Goal: Task Accomplishment & Management: Use online tool/utility

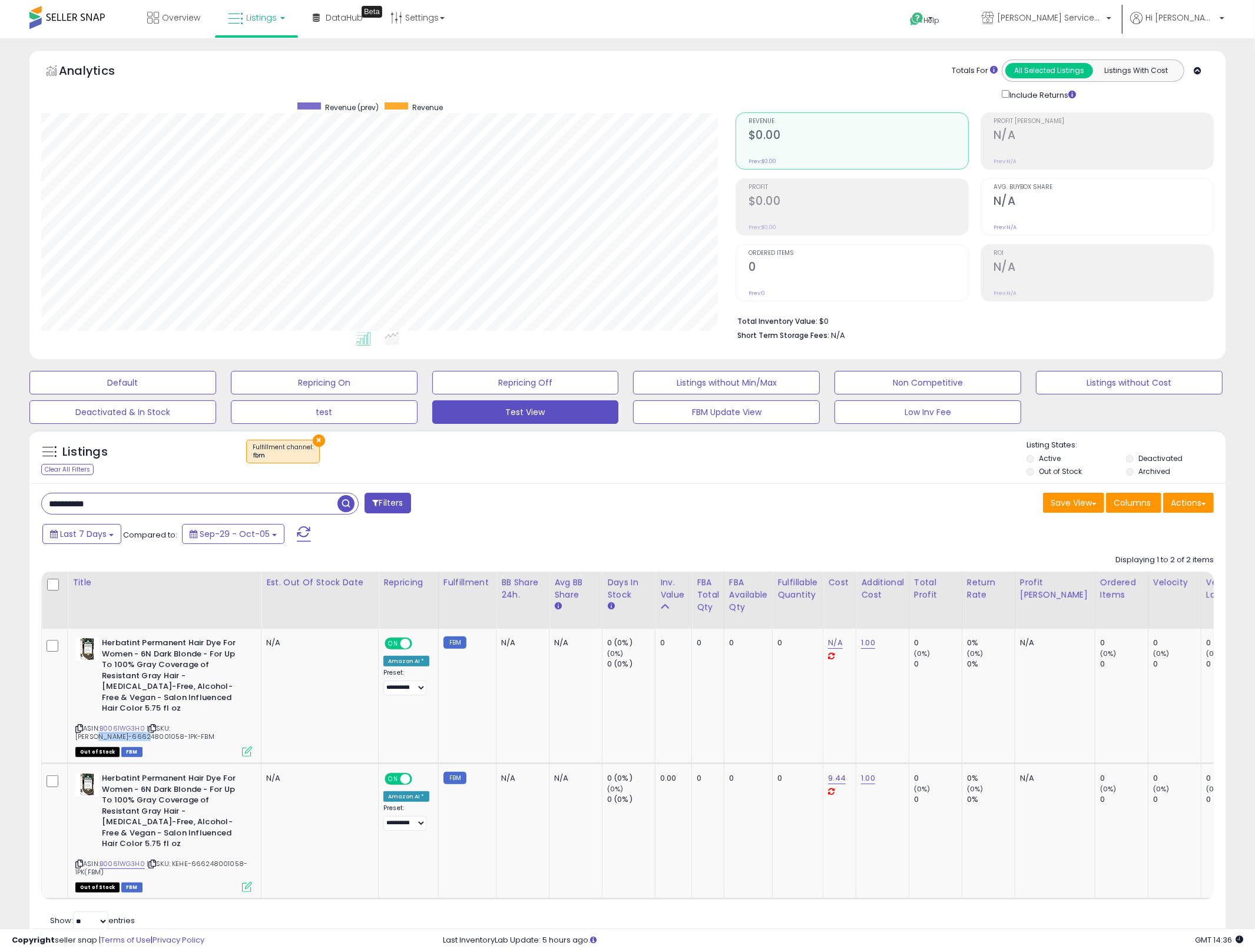
scroll to position [241, 695]
click at [96, 501] on input "**********" at bounding box center [189, 503] width 296 height 21
type input "****"
click at [316, 442] on button "×" at bounding box center [319, 441] width 12 height 12
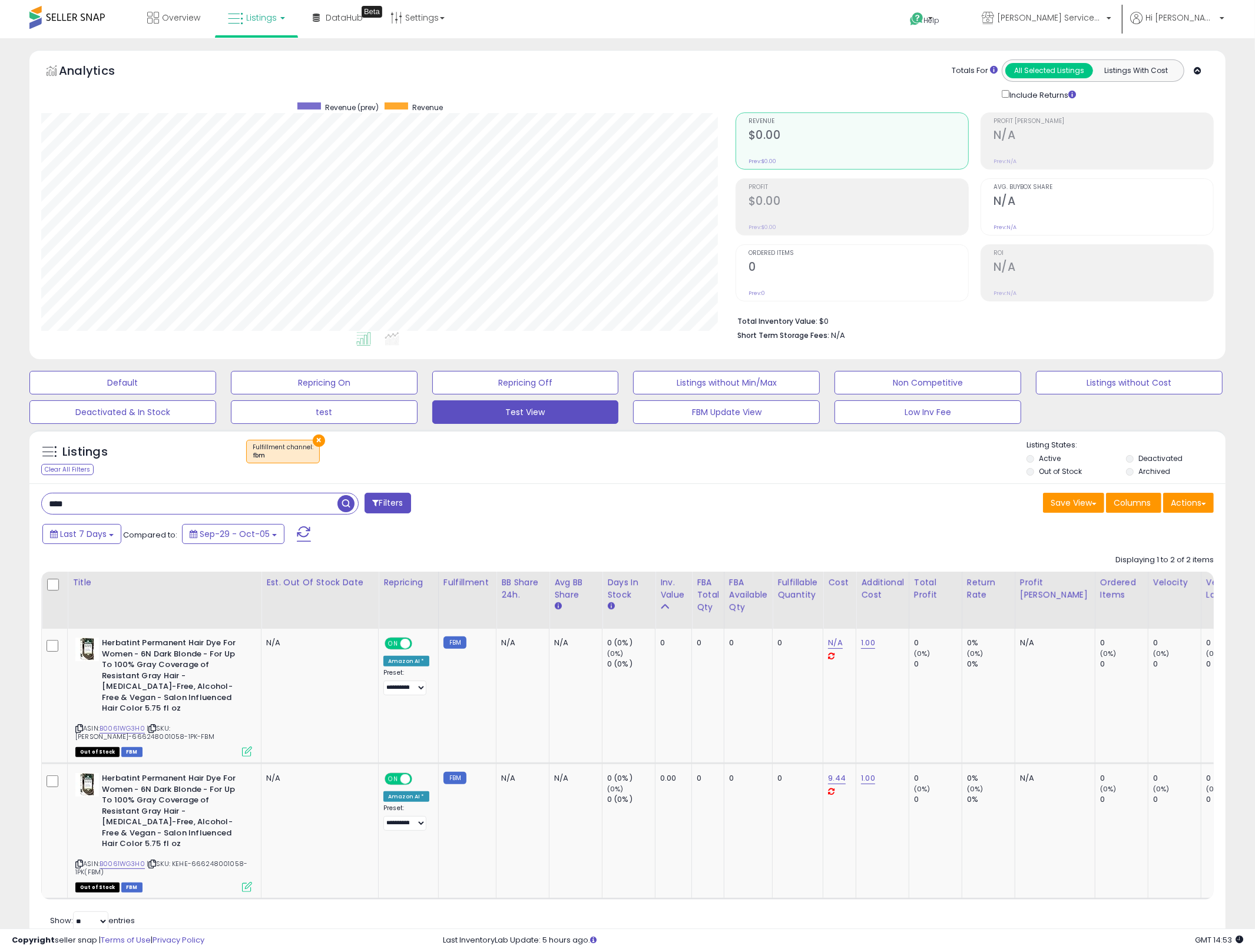
scroll to position [241, 701]
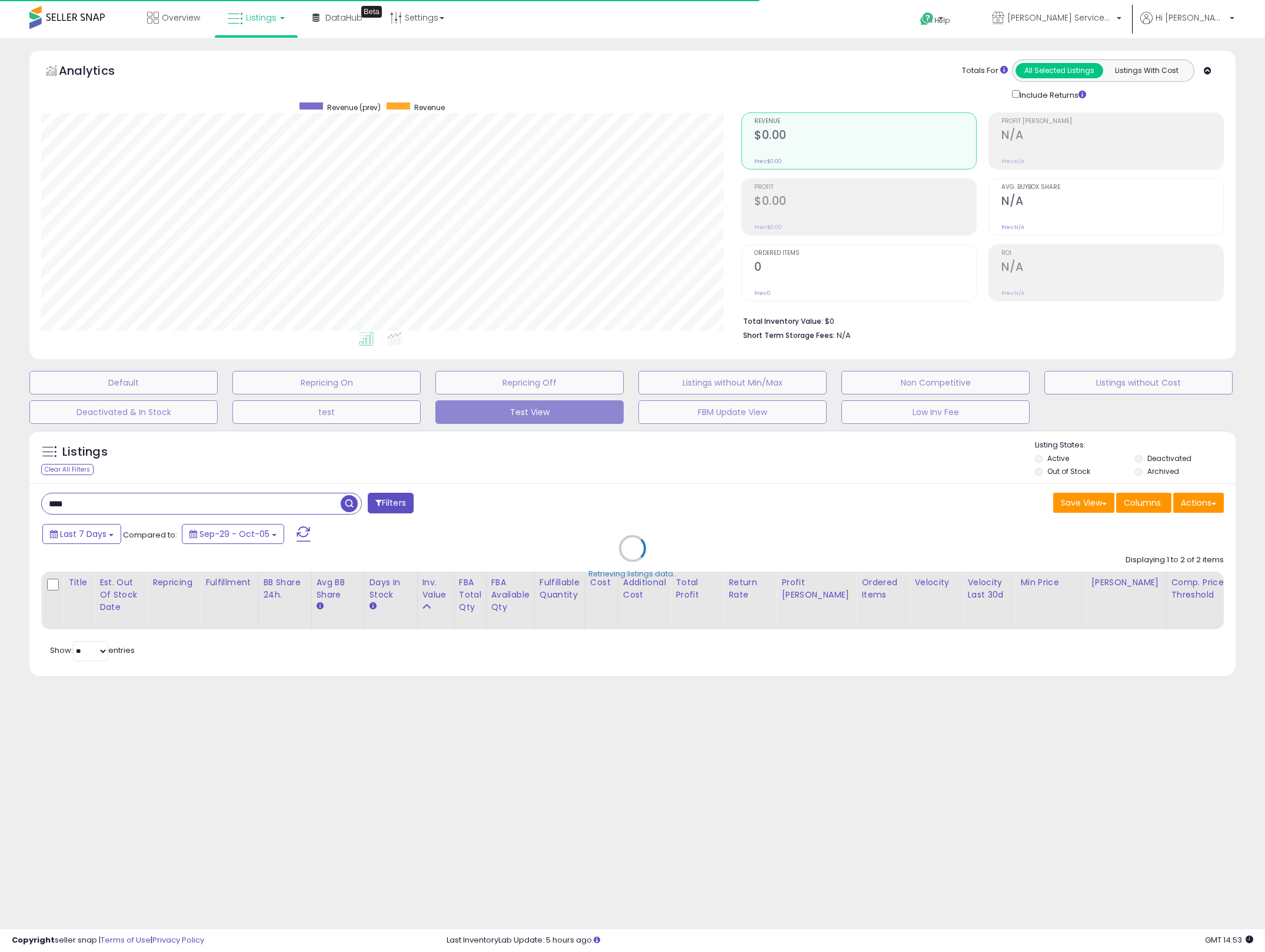
click at [248, 497] on div "Retrieving listings data.." at bounding box center [632, 557] width 1224 height 267
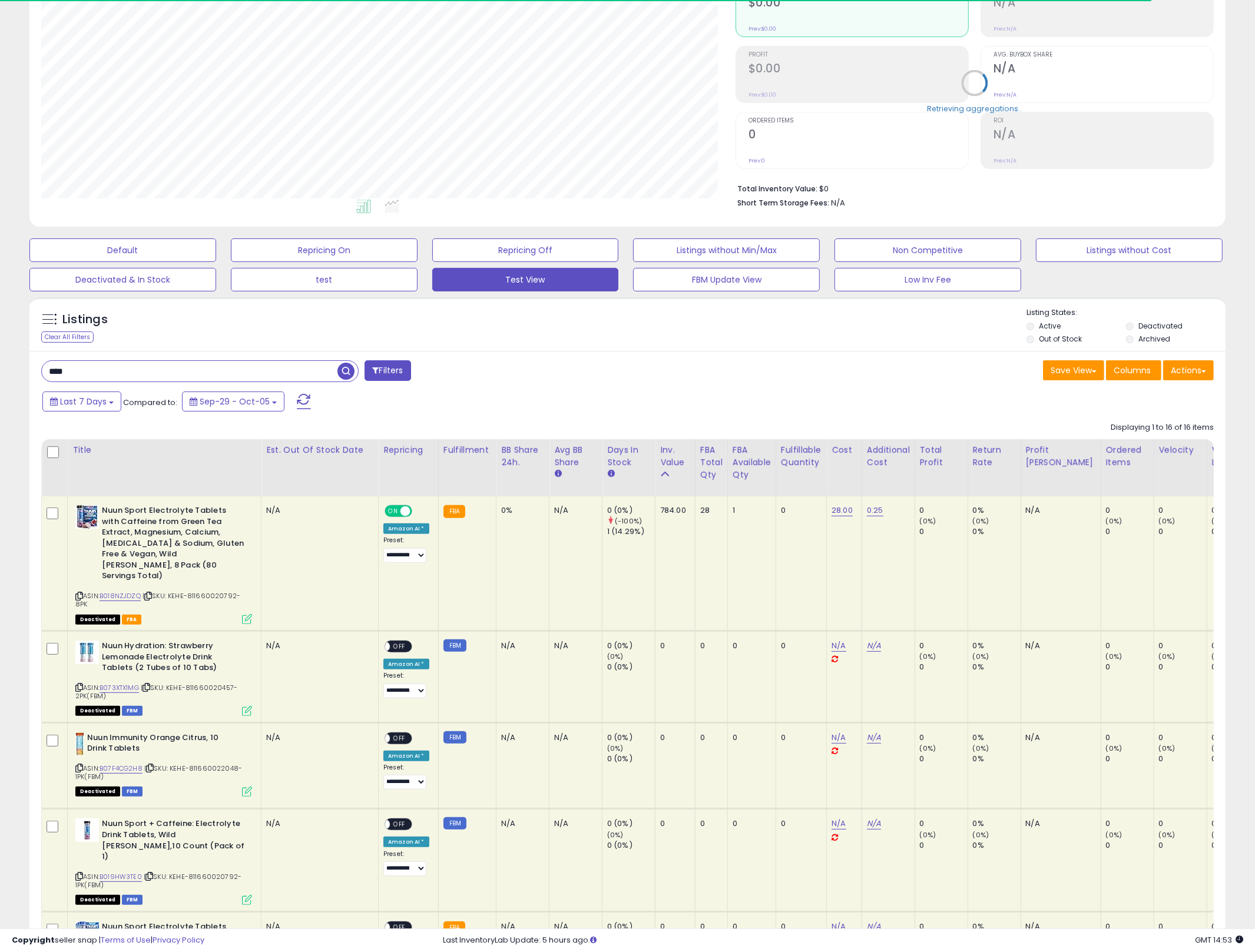
scroll to position [241, 695]
click at [81, 592] on icon at bounding box center [79, 596] width 8 height 6
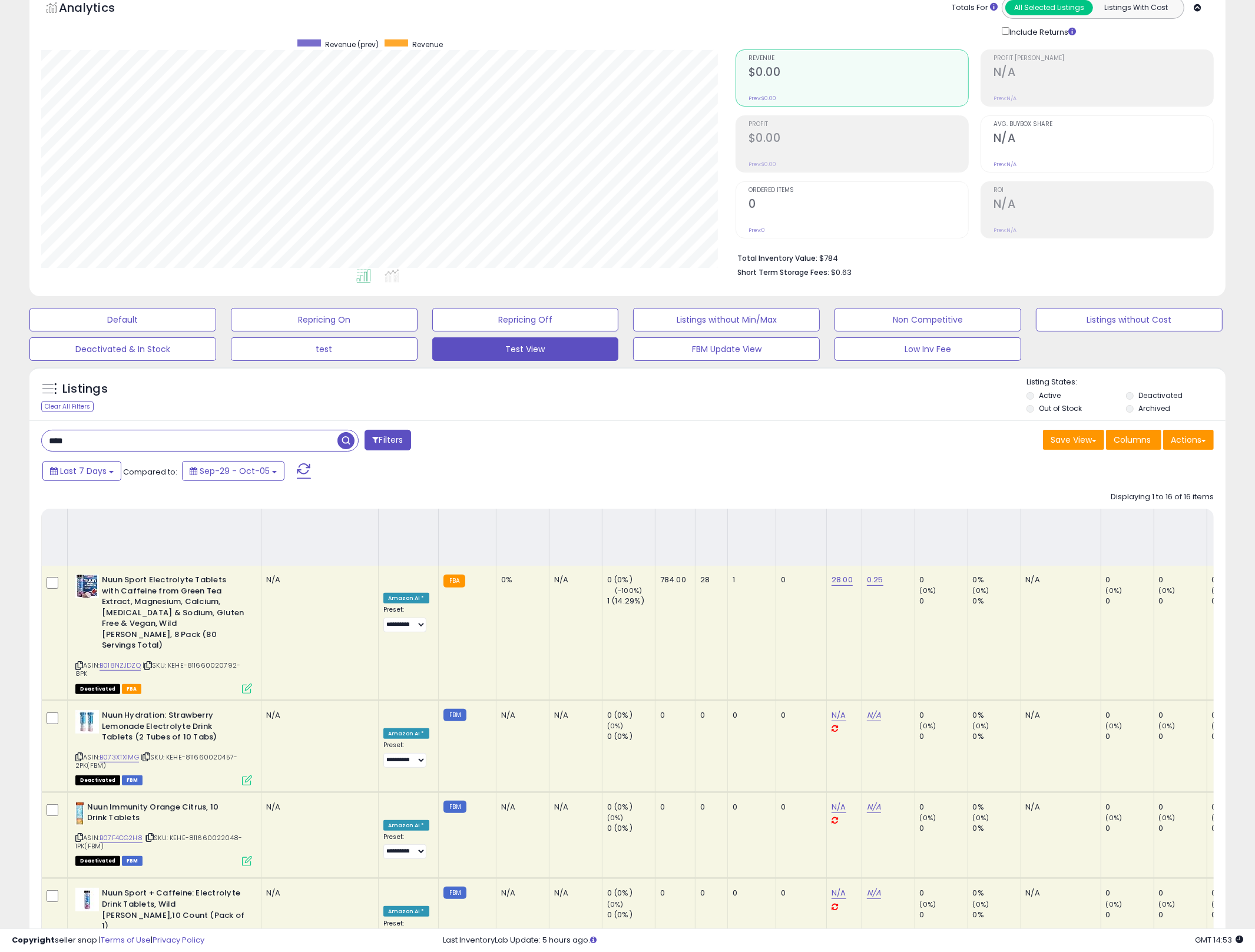
scroll to position [0, 0]
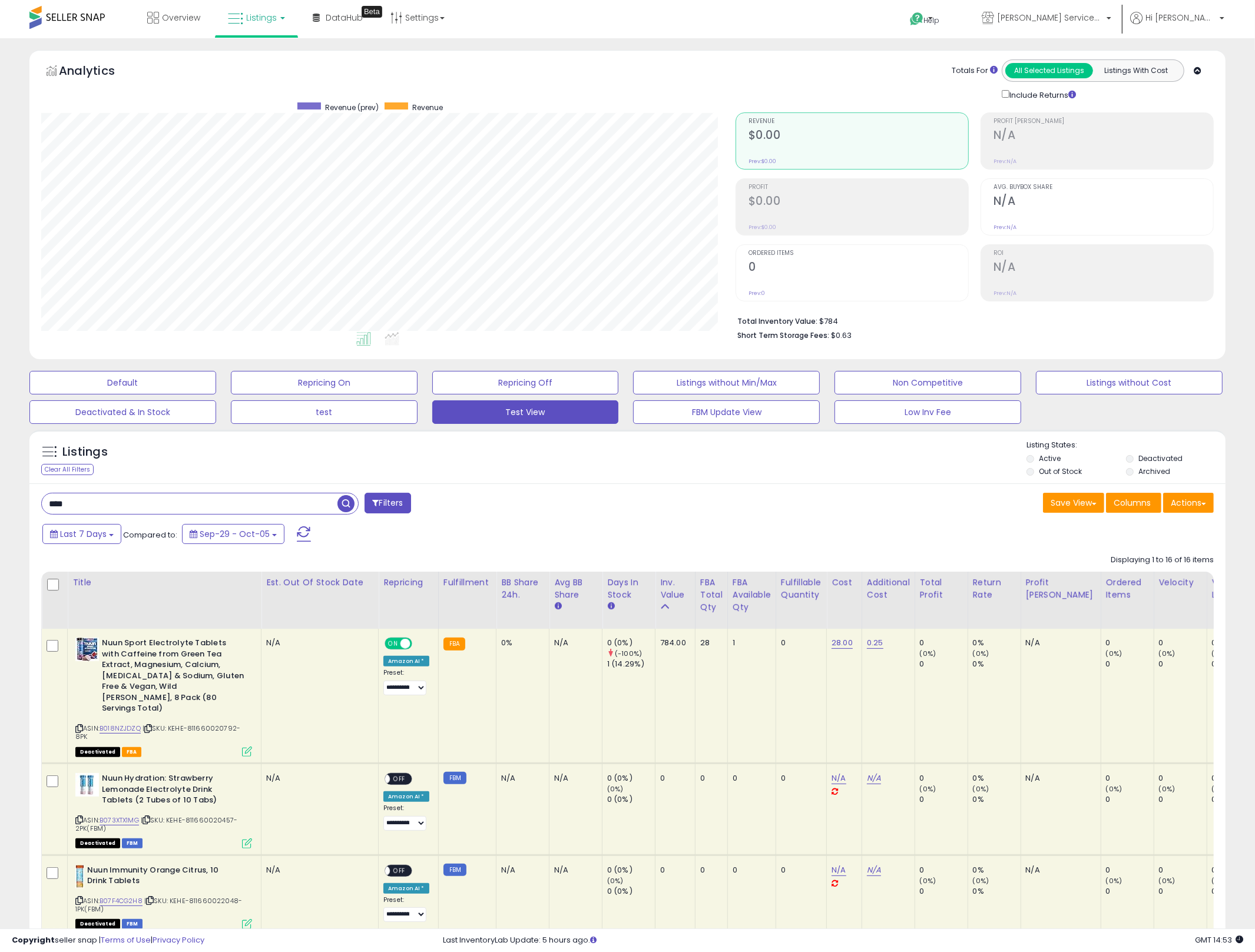
click at [745, 713] on td "1" at bounding box center [751, 696] width 49 height 134
click at [84, 712] on div "ASIN: B018NZJDZQ | SKU: KEHE-811660020792-8PK Deactivated FBA" at bounding box center [164, 696] width 177 height 118
click at [79, 725] on icon at bounding box center [79, 728] width 8 height 6
click at [212, 690] on b "Nuun Sport Electrolyte Tablets with Caffeine from Green Tea Extract, Magnesium,…" at bounding box center [173, 677] width 143 height 79
click at [220, 724] on span "| SKU: KEHE-811660020792-8PK" at bounding box center [158, 732] width 165 height 18
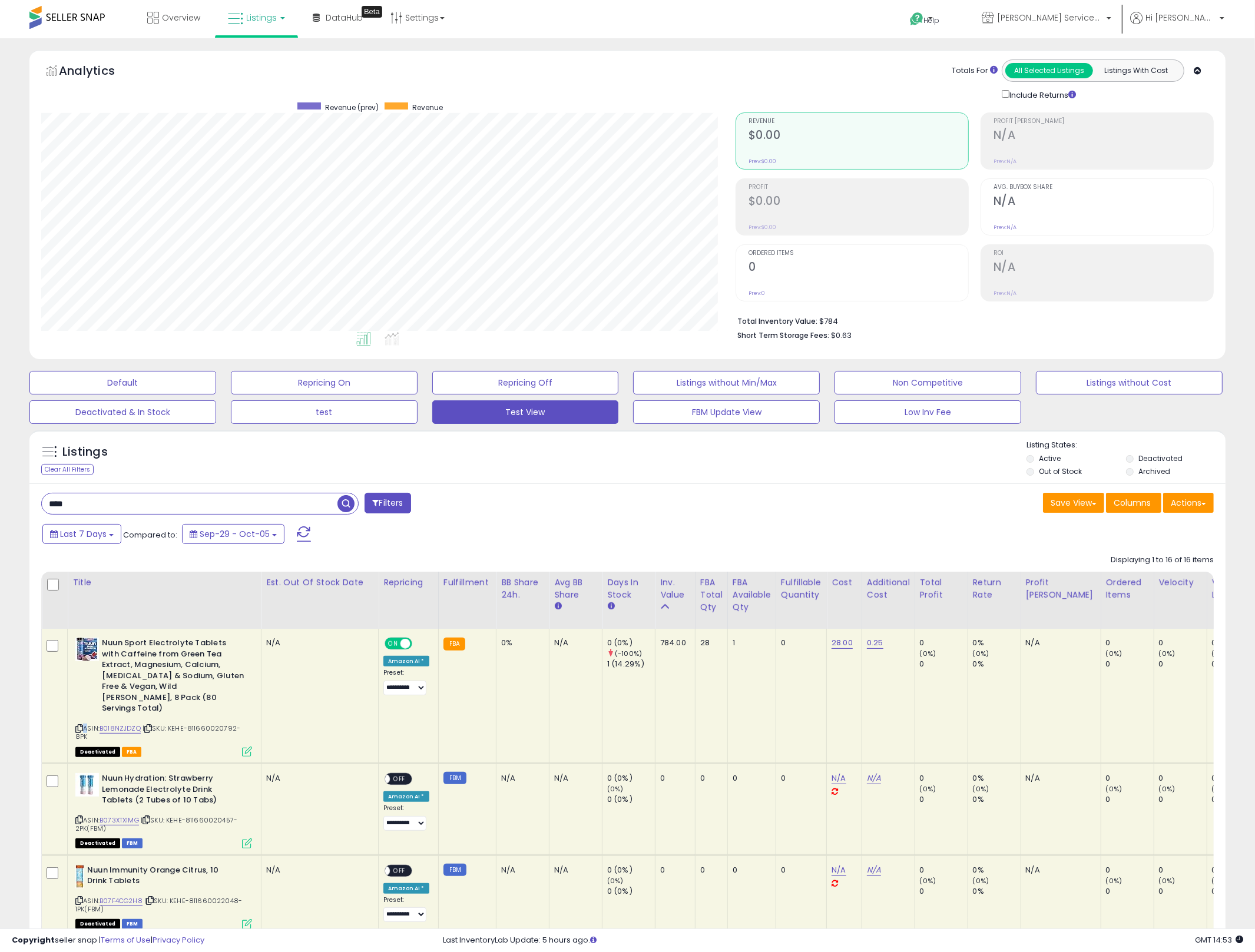
click at [220, 724] on span "| SKU: KEHE-811660020792-8PK" at bounding box center [158, 732] width 165 height 18
click at [229, 724] on span "| SKU: KEHE-811660020792-8PK" at bounding box center [158, 732] width 165 height 18
click at [228, 724] on span "| SKU: KEHE-811660020792-8PK" at bounding box center [158, 732] width 165 height 18
click at [226, 724] on span "| SKU: KEHE-811660020792-8PK" at bounding box center [158, 732] width 165 height 18
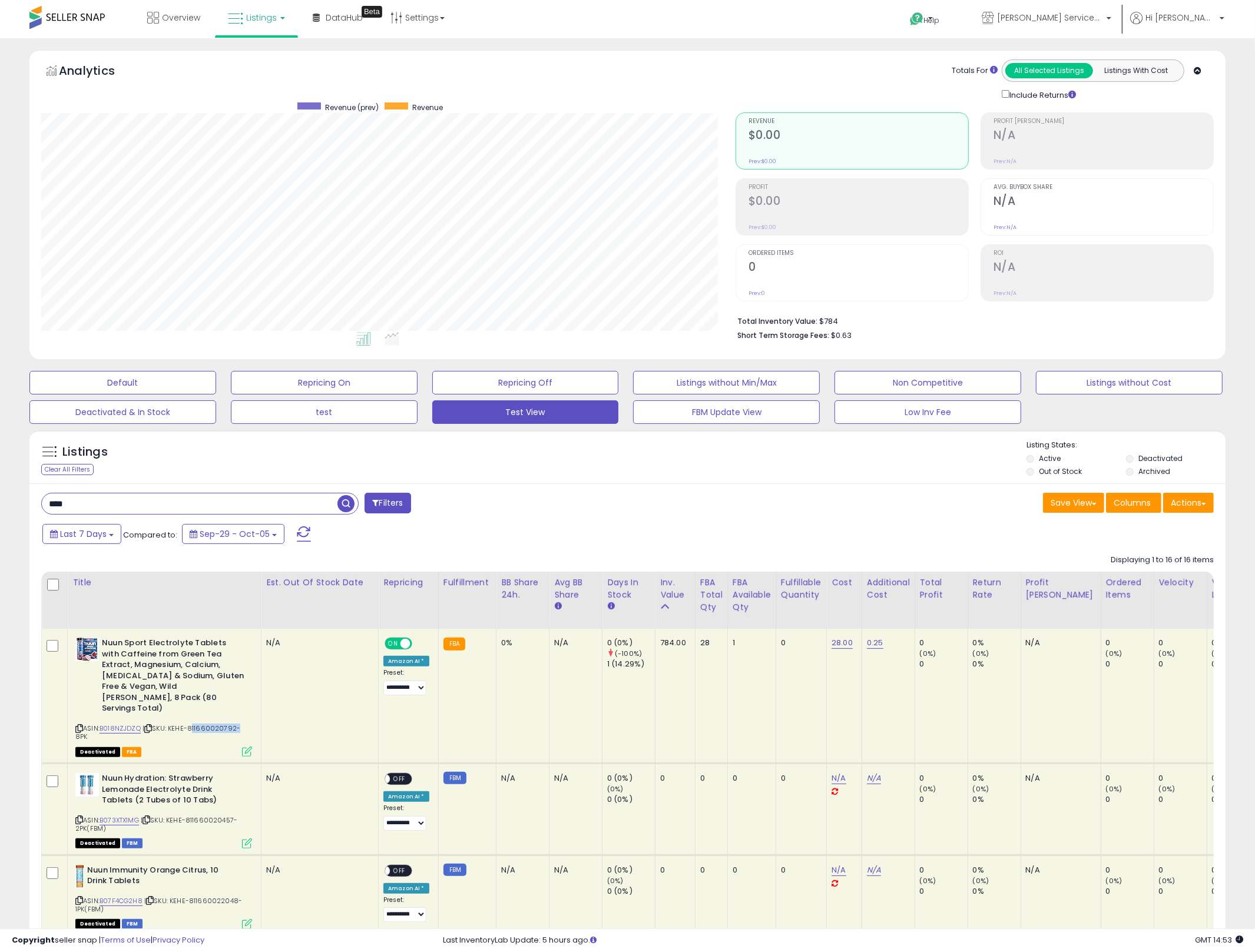
copy span "811660020792"
click at [126, 724] on link "B018NZJDZQ" at bounding box center [120, 728] width 41 height 10
